Goal: Feedback & Contribution: Contribute content

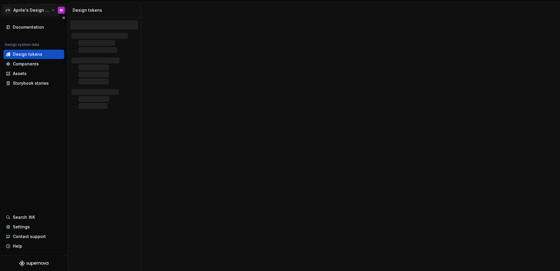
click at [29, 10] on html "🚀S Aprile's Design System M Documentation Design system data Design tokens Comp…" at bounding box center [280, 135] width 560 height 271
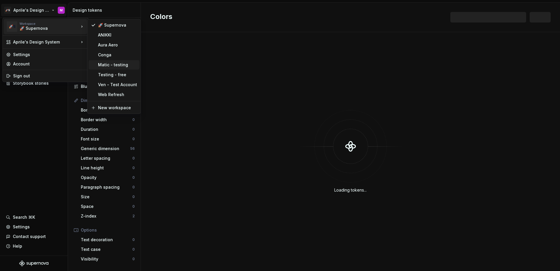
click at [111, 69] on div "Matic - testing" at bounding box center [114, 64] width 51 height 9
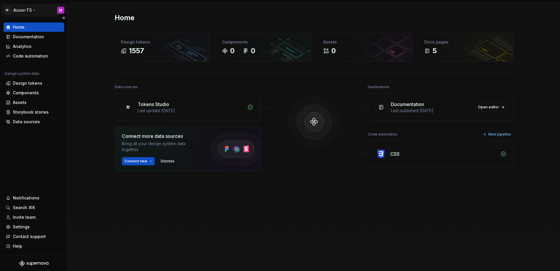
click at [27, 15] on html "M- Accor-TS M Home Documentation Analytics Code automation Design system data D…" at bounding box center [280, 135] width 560 height 271
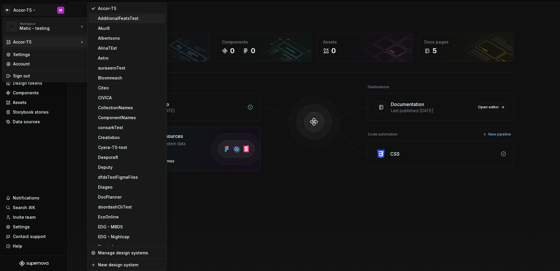
click at [116, 20] on div "AdditionalFeatsTest" at bounding box center [130, 18] width 65 height 6
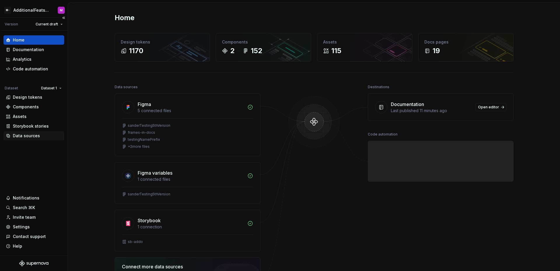
click at [21, 133] on div "Data sources" at bounding box center [26, 136] width 27 height 6
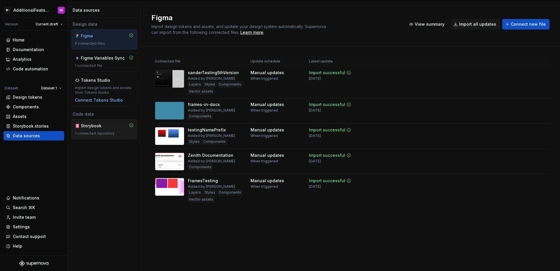
click at [106, 129] on div "Storybook 1 connected repository" at bounding box center [104, 129] width 59 height 13
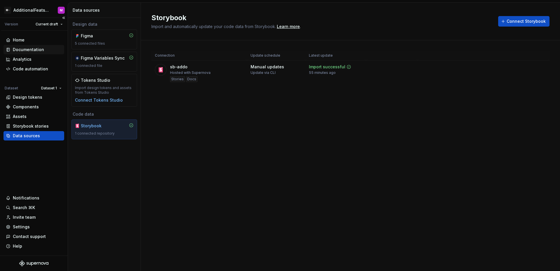
click at [32, 51] on div "Documentation" at bounding box center [28, 50] width 31 height 6
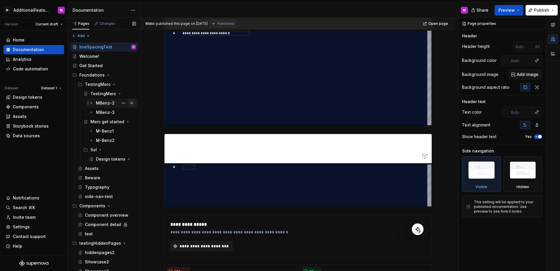
scroll to position [281, 0]
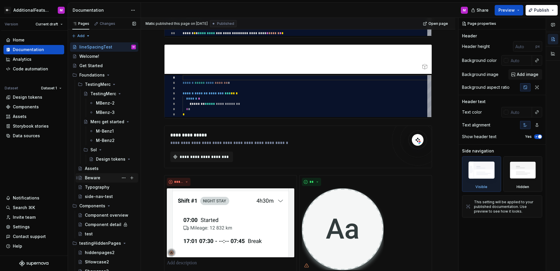
click at [102, 177] on div "Beware" at bounding box center [110, 178] width 51 height 8
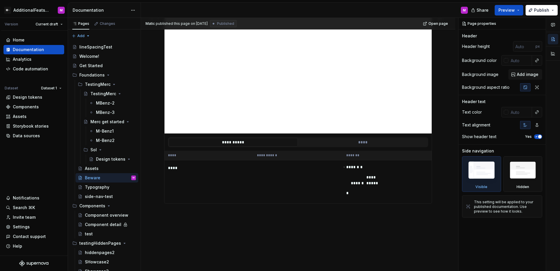
scroll to position [4, 0]
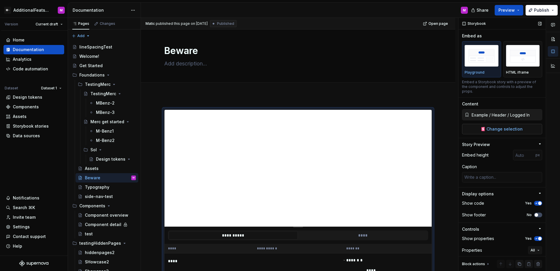
click at [506, 128] on span "Change selection" at bounding box center [505, 129] width 36 height 6
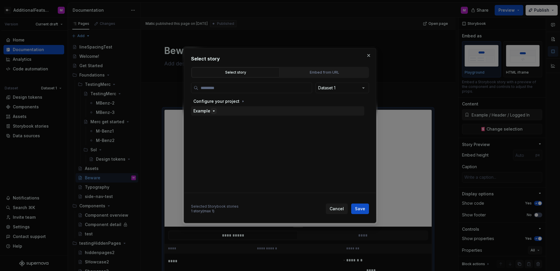
click at [214, 112] on icon "button" at bounding box center [214, 111] width 5 height 5
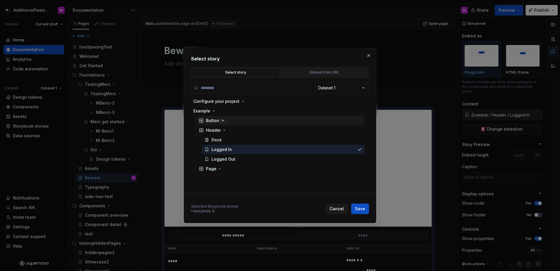
click at [221, 119] on icon "button" at bounding box center [223, 120] width 5 height 5
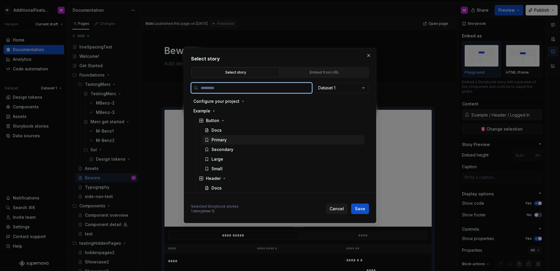
click at [222, 138] on div "Primary" at bounding box center [219, 140] width 15 height 6
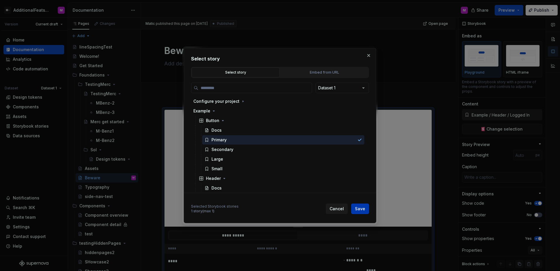
click at [358, 207] on span "Save" at bounding box center [360, 209] width 10 height 6
type textarea "*"
type input "Example / Button / Primary"
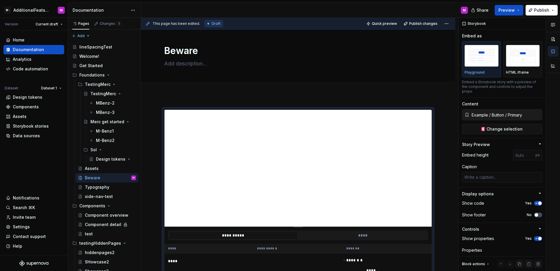
scroll to position [24, 0]
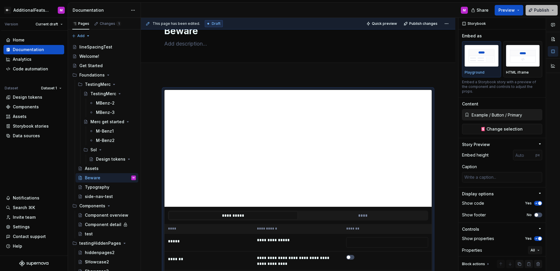
click at [544, 13] on button "Publish" at bounding box center [542, 10] width 32 height 11
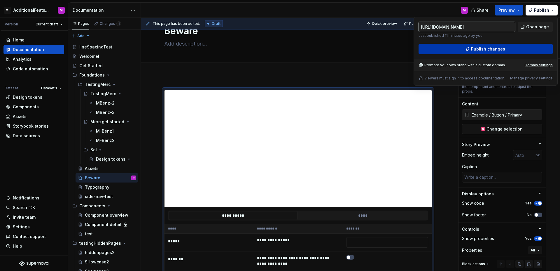
click at [487, 46] on span "Publish changes" at bounding box center [488, 49] width 34 height 6
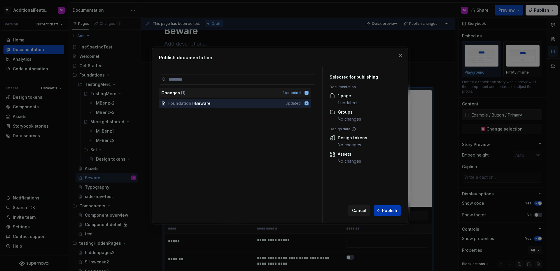
click at [392, 211] on span "Publish" at bounding box center [389, 211] width 15 height 6
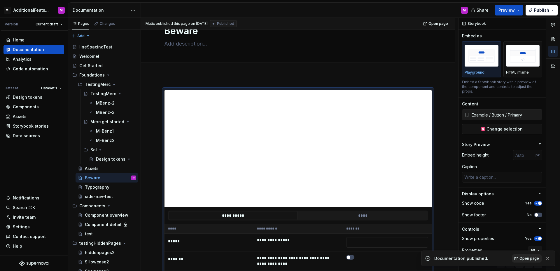
click at [533, 258] on span "Open page" at bounding box center [530, 258] width 20 height 5
type textarea "*"
